Goal: Register for event/course

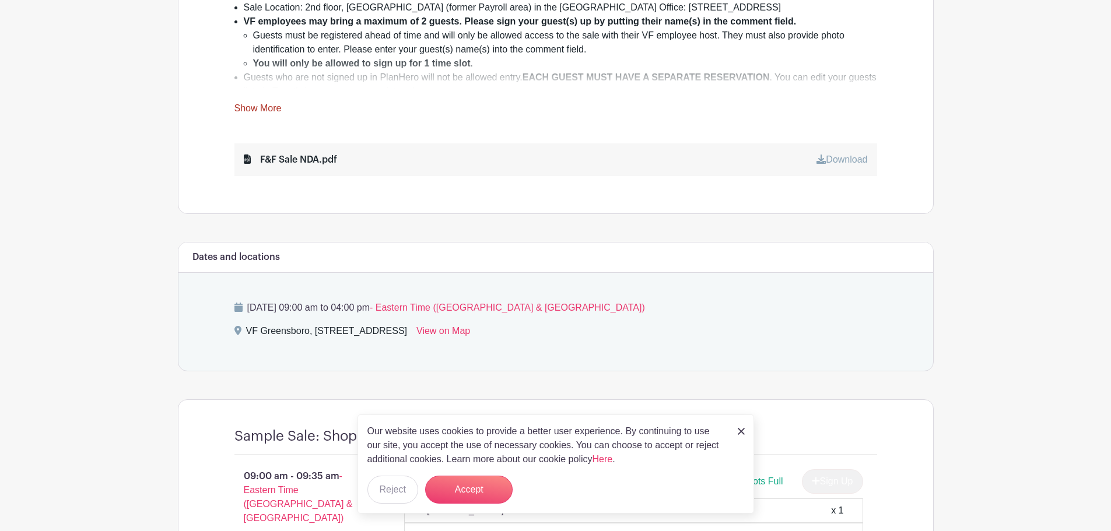
scroll to position [583, 0]
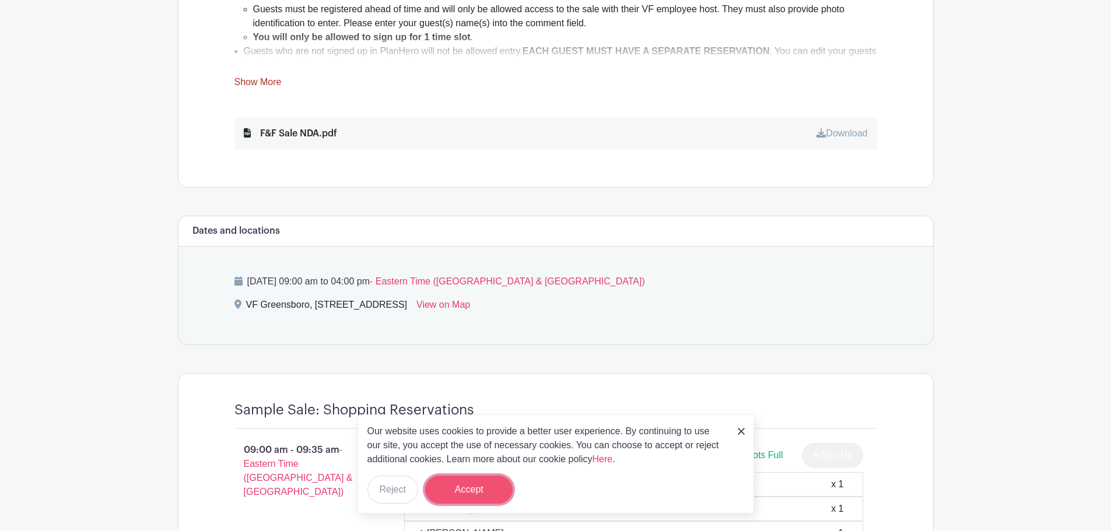
click at [486, 495] on button "Accept" at bounding box center [469, 490] width 88 height 28
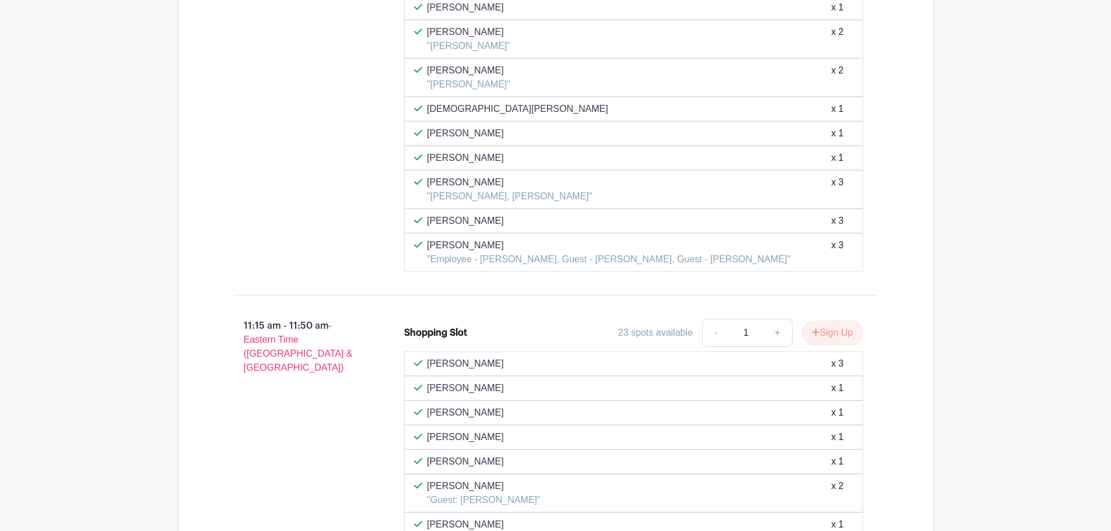
scroll to position [2917, 0]
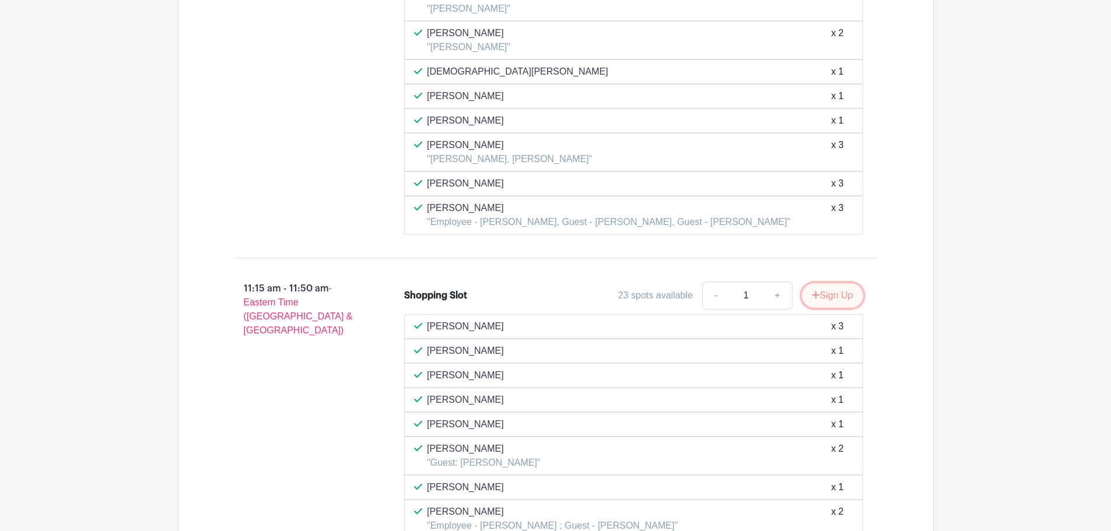
click at [821, 292] on button "Sign Up" at bounding box center [832, 296] width 61 height 25
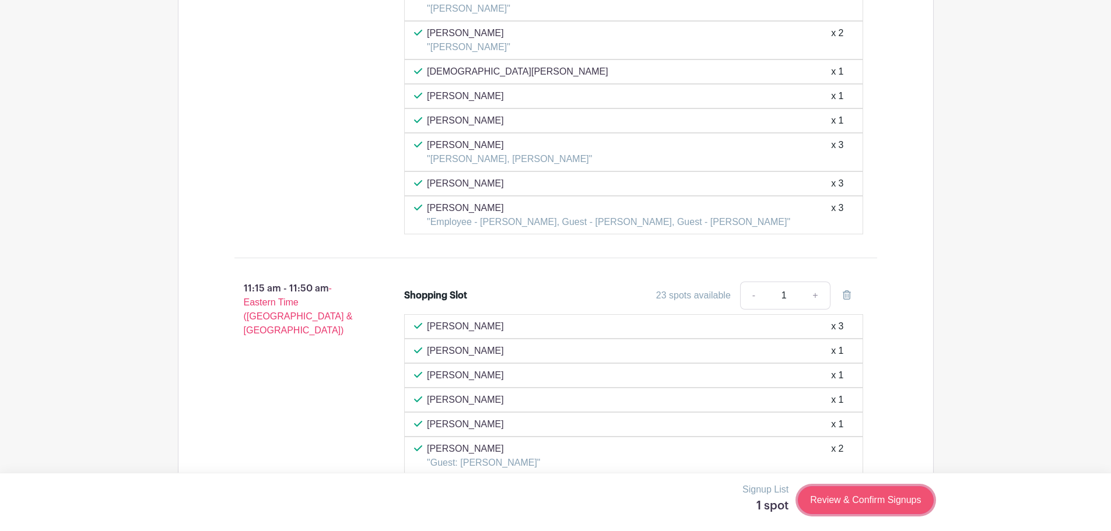
click at [846, 502] on link "Review & Confirm Signups" at bounding box center [865, 501] width 135 height 28
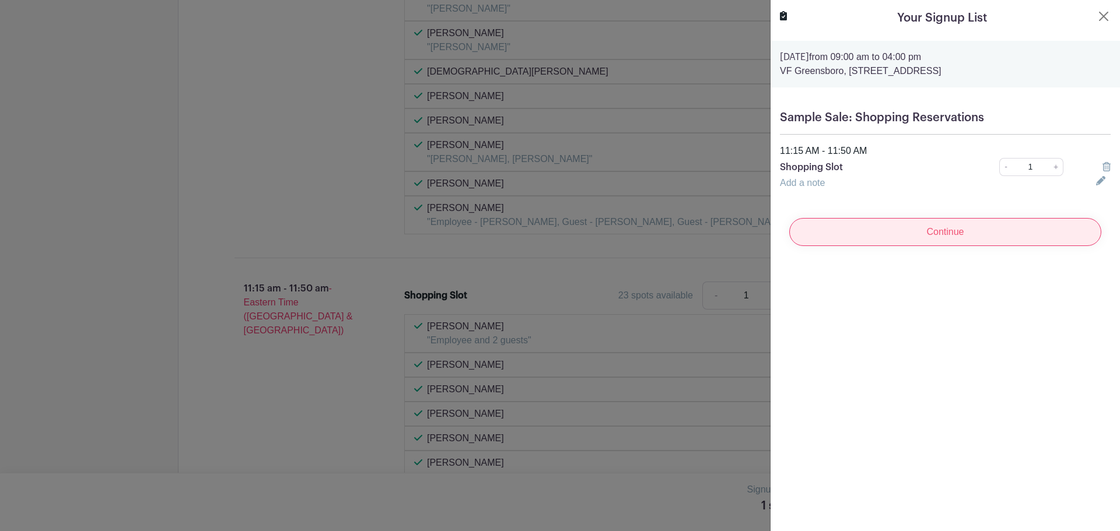
click at [911, 229] on input "Continue" at bounding box center [945, 232] width 312 height 28
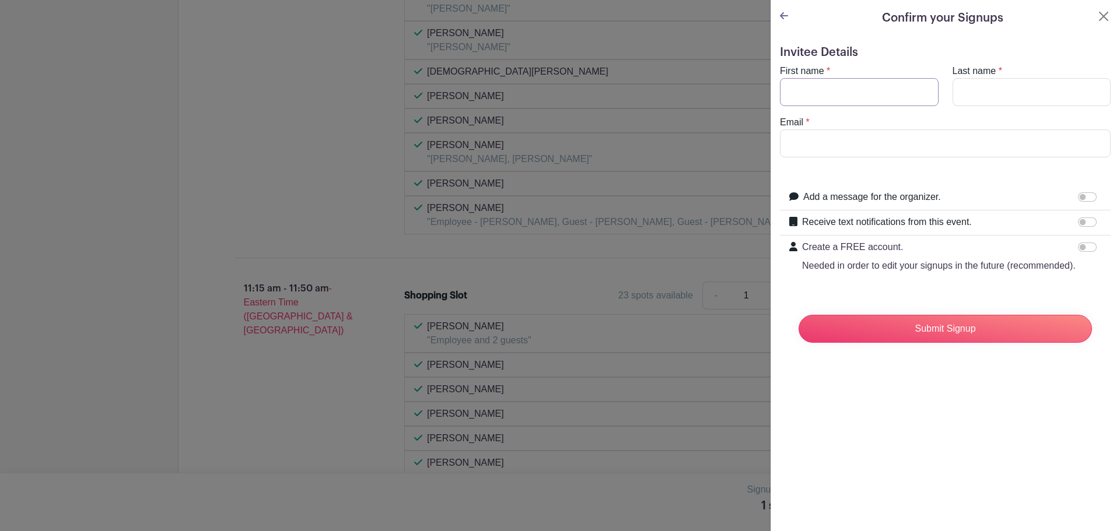
click at [802, 87] on input "First name" at bounding box center [859, 92] width 159 height 28
type input "[PERSON_NAME]"
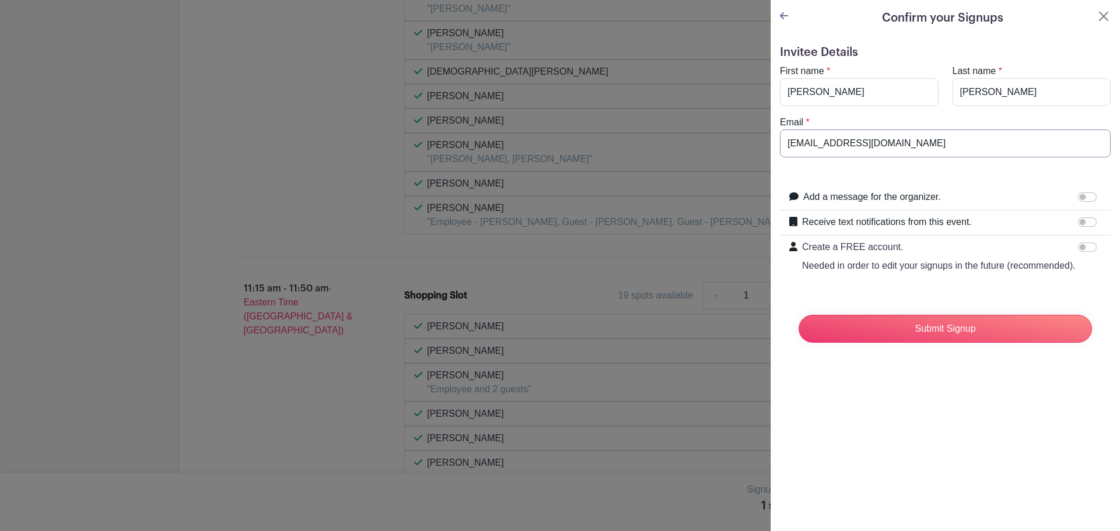
type input "[EMAIL_ADDRESS][DOMAIN_NAME]"
click at [1082, 222] on input "Receive text notifications from this event." at bounding box center [1087, 222] width 19 height 9
checkbox input "true"
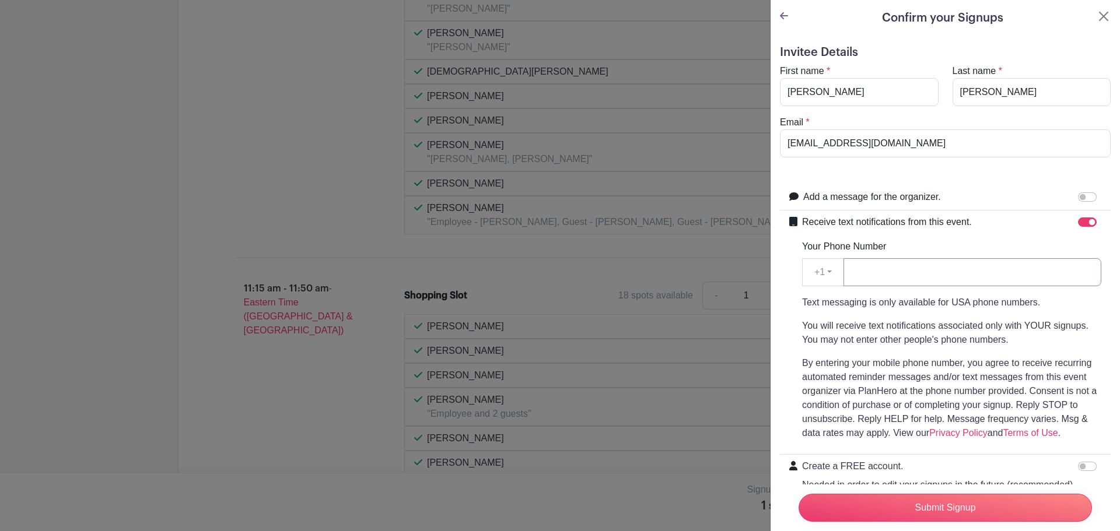
click at [911, 269] on input "Your Phone Number" at bounding box center [973, 272] width 258 height 28
type input "3366627864"
click at [939, 503] on input "Submit Signup" at bounding box center [945, 508] width 293 height 28
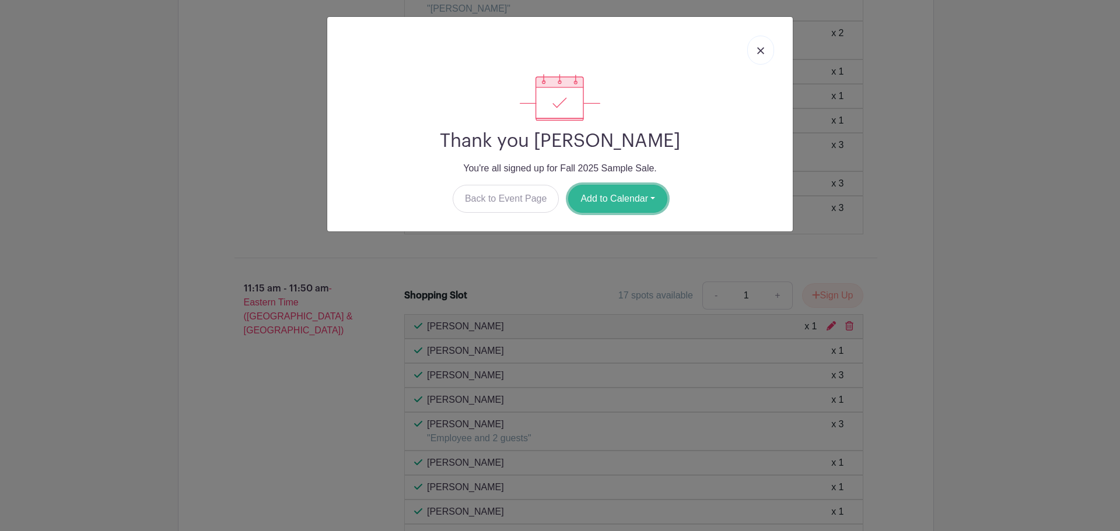
click at [594, 202] on button "Add to Calendar" at bounding box center [617, 199] width 99 height 28
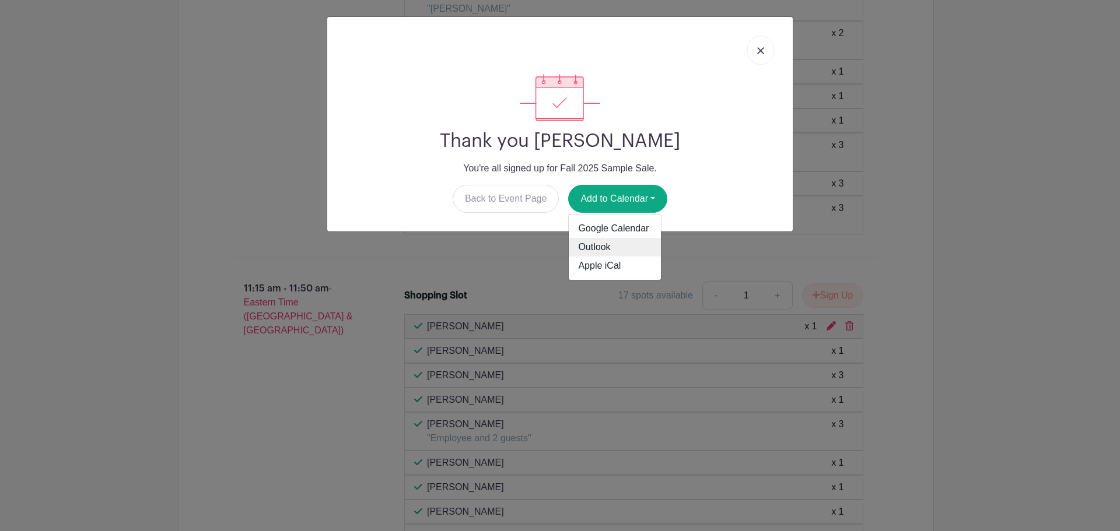
click at [600, 247] on link "Outlook" at bounding box center [615, 247] width 92 height 19
click at [763, 52] on img at bounding box center [760, 50] width 7 height 7
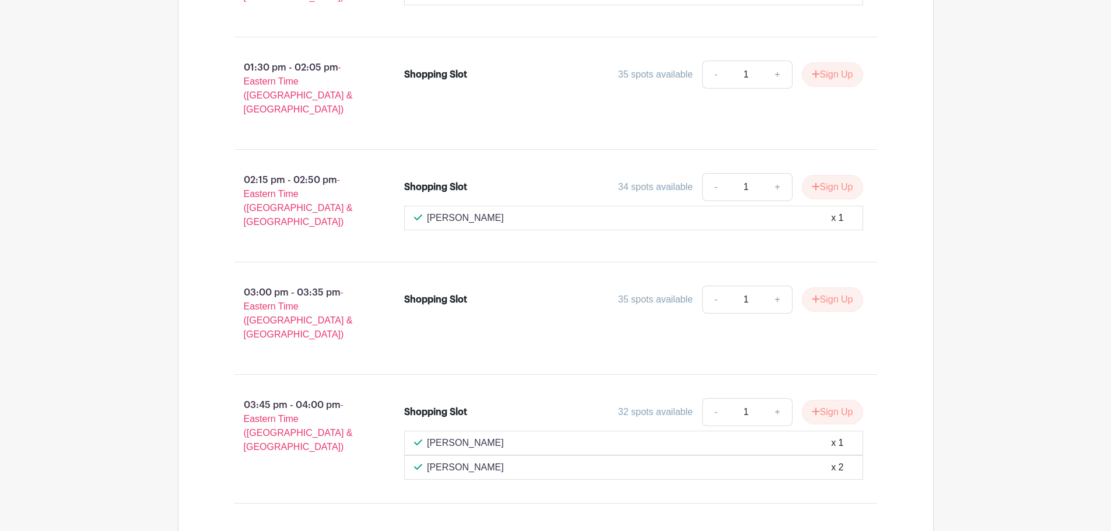
scroll to position [3873, 0]
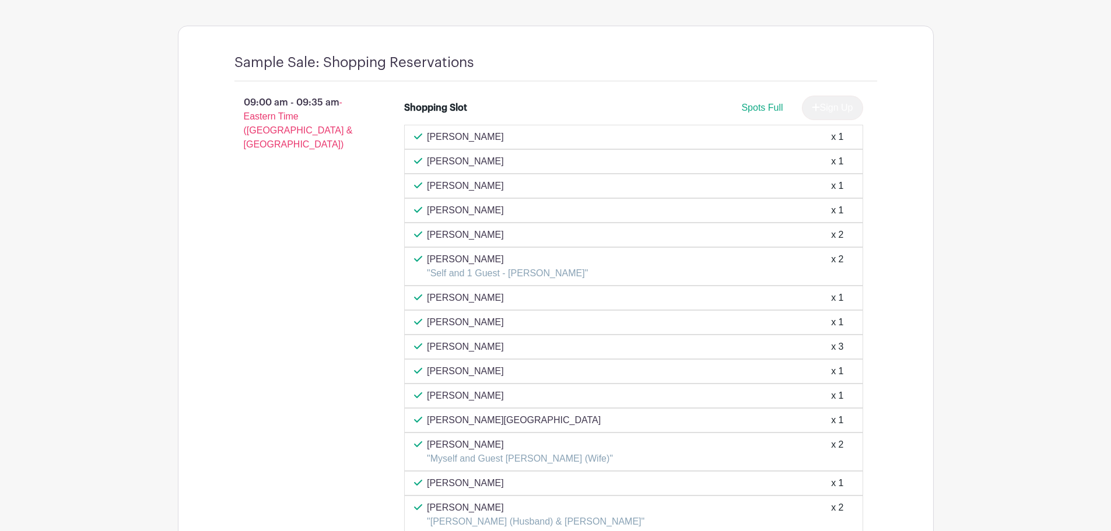
scroll to position [898, 0]
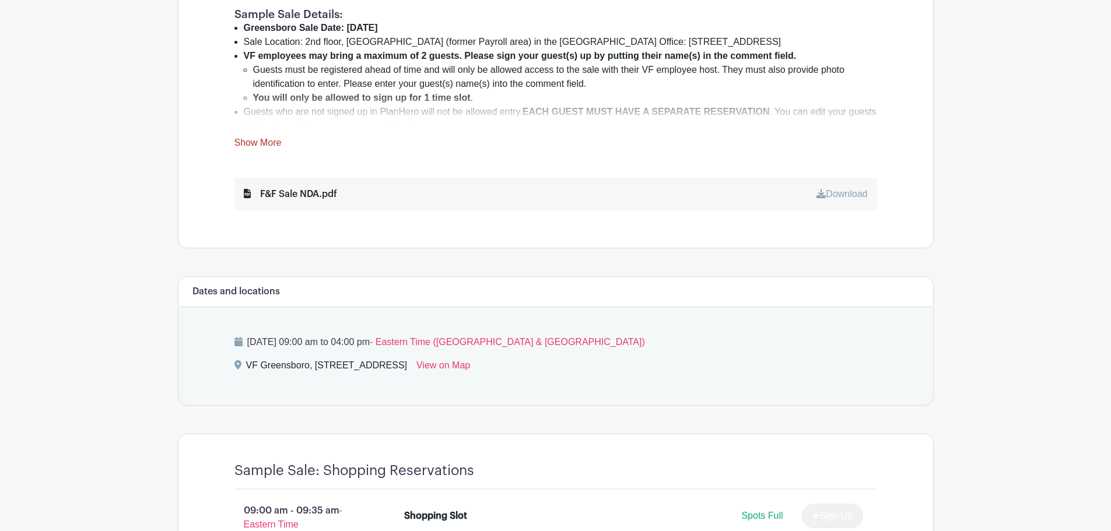
scroll to position [373, 0]
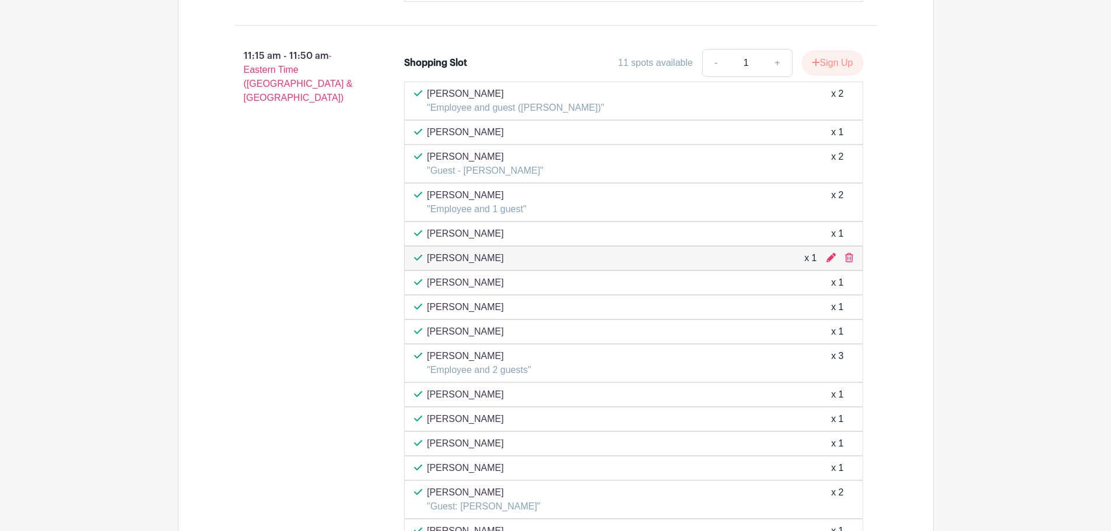
scroll to position [3173, 0]
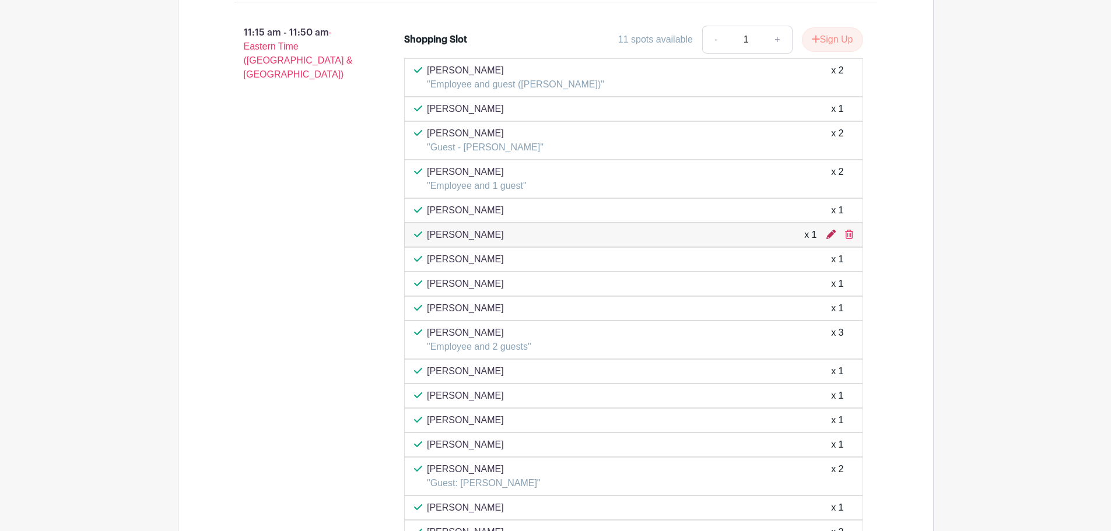
click at [830, 235] on icon at bounding box center [831, 234] width 9 height 9
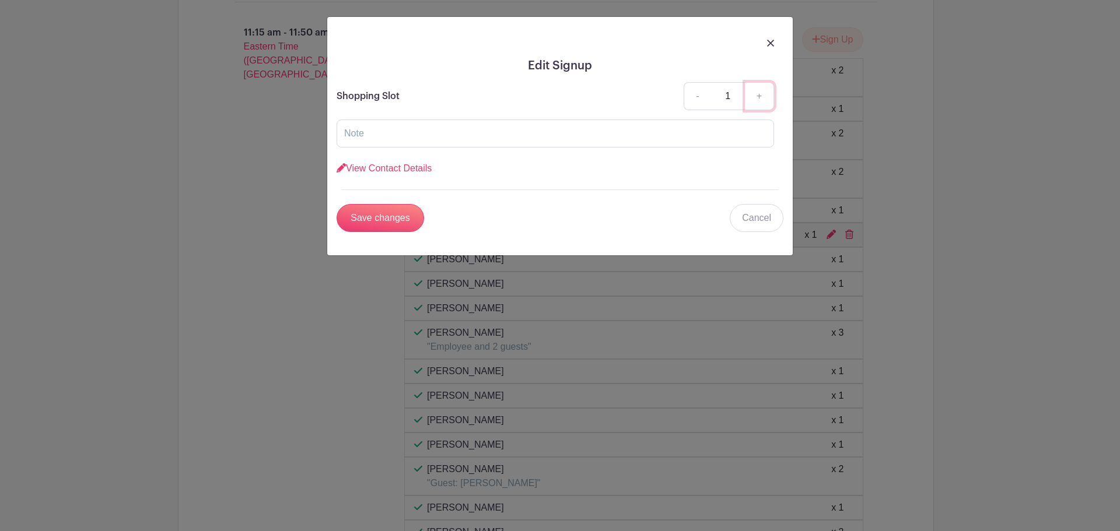
click at [759, 97] on link "+" at bounding box center [759, 96] width 29 height 28
type input "3"
click at [384, 218] on input "Save changes" at bounding box center [381, 218] width 88 height 28
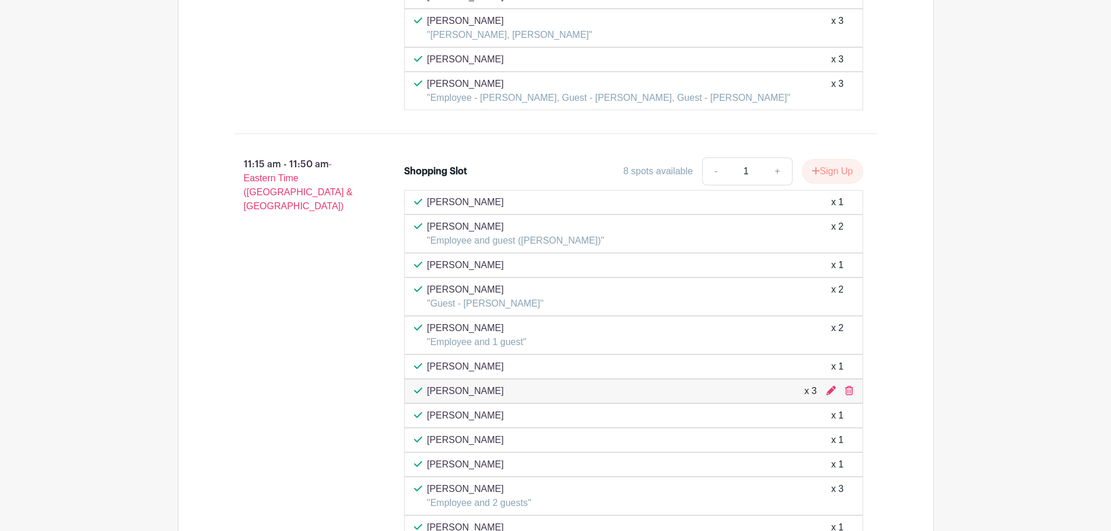
scroll to position [2823, 0]
